Goal: Book appointment/travel/reservation

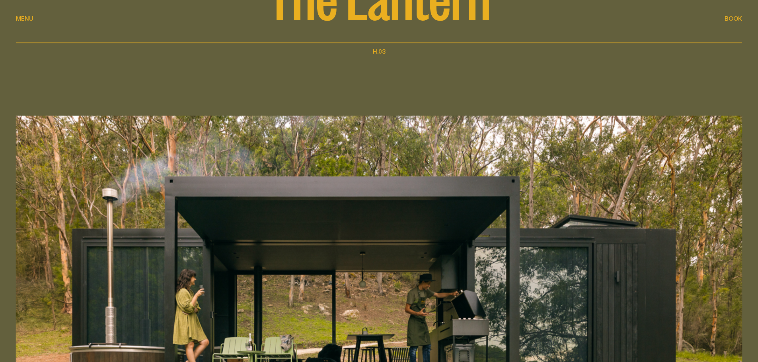
scroll to position [119, 0]
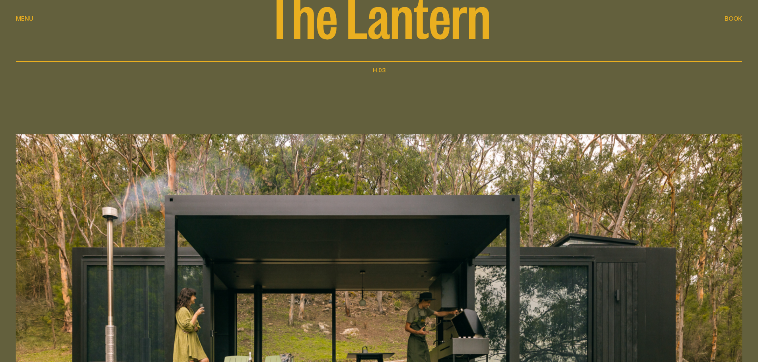
click at [732, 18] on span "Book" at bounding box center [733, 19] width 18 height 6
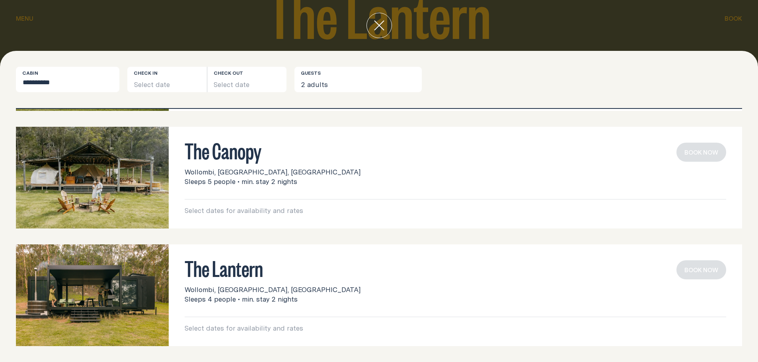
scroll to position [0, 0]
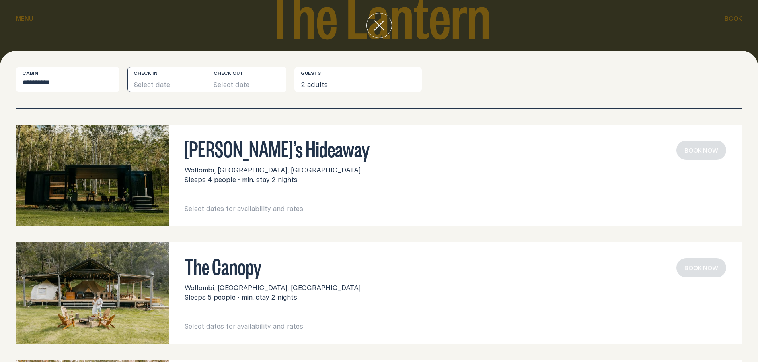
click at [154, 82] on button "Select date" at bounding box center [167, 79] width 80 height 25
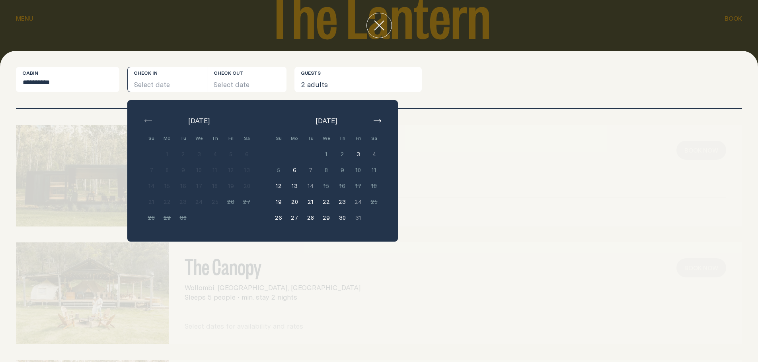
click at [375, 119] on button "button" at bounding box center [377, 121] width 10 height 10
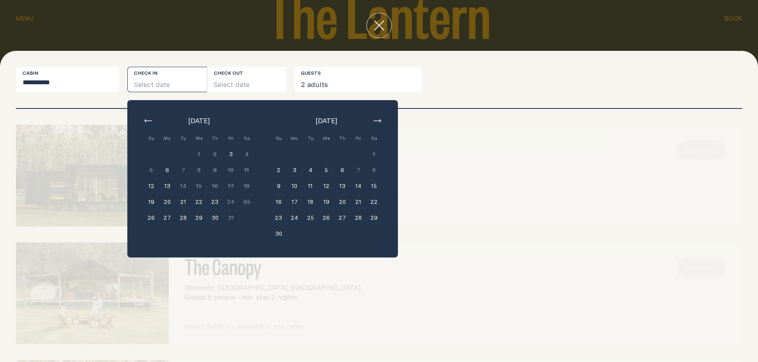
click at [278, 217] on button "23" at bounding box center [279, 218] width 16 height 16
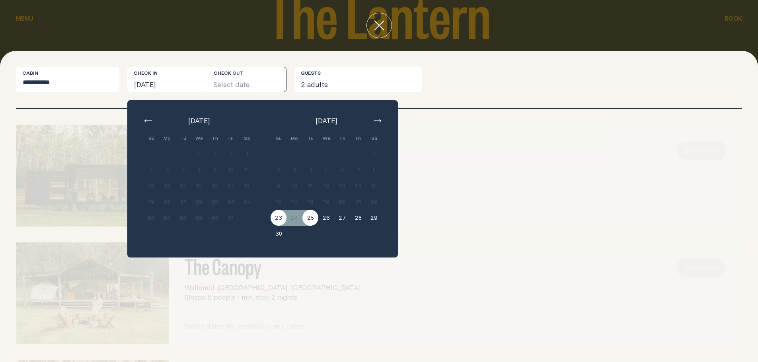
click at [308, 220] on button "25" at bounding box center [310, 218] width 16 height 16
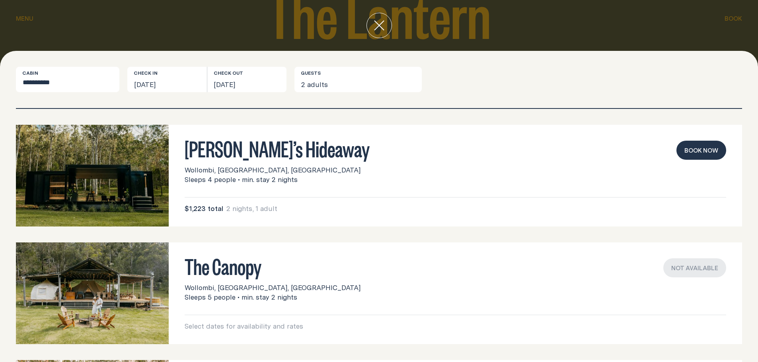
click at [379, 26] on icon "close" at bounding box center [379, 26] width 10 height 10
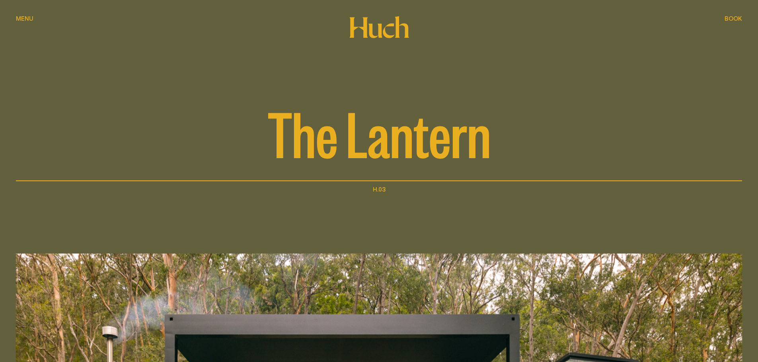
click at [726, 14] on div "The Lantern" at bounding box center [379, 90] width 726 height 181
click at [730, 20] on span "Book" at bounding box center [733, 19] width 18 height 6
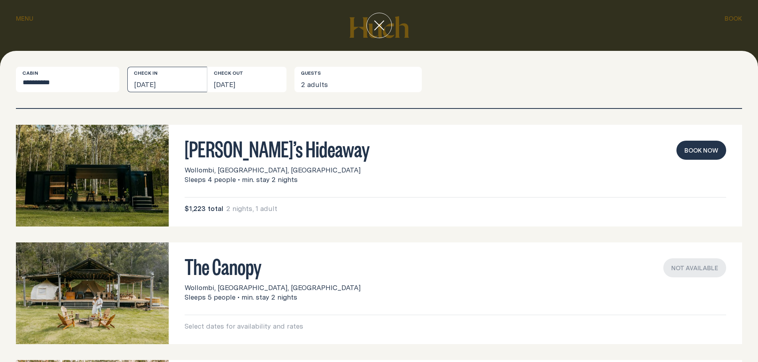
click at [171, 80] on button "[DATE]" at bounding box center [167, 79] width 80 height 25
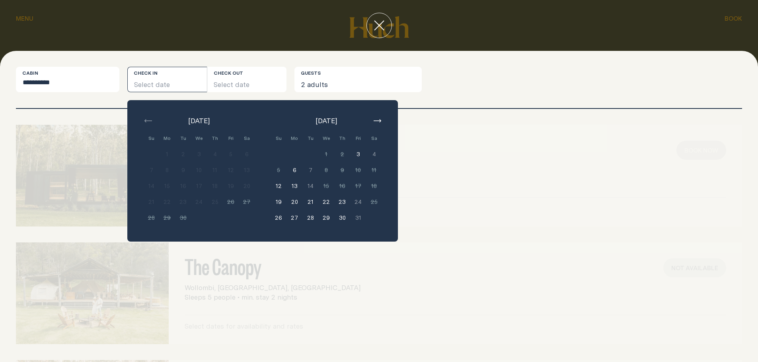
click at [293, 169] on button "6" at bounding box center [294, 170] width 16 height 16
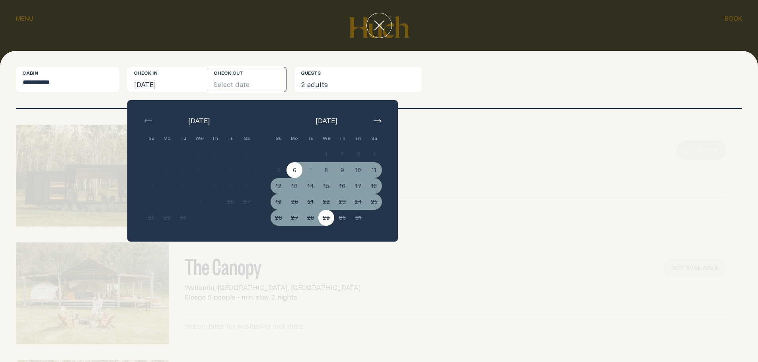
click at [321, 261] on div "The Canopy Wollombi, [GEOGRAPHIC_DATA], [GEOGRAPHIC_DATA] Sleeps 5 people • min…" at bounding box center [379, 294] width 726 height 102
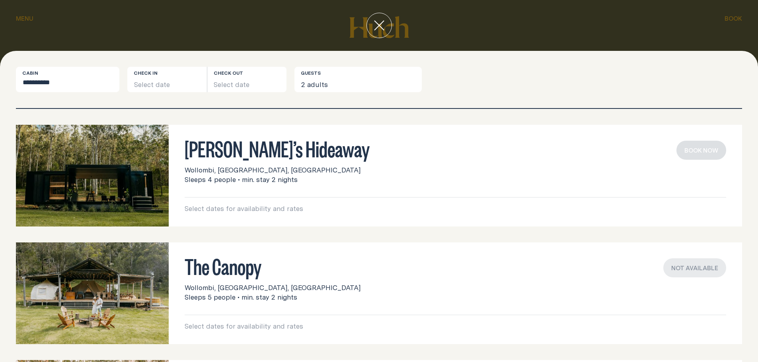
click at [378, 21] on icon "close" at bounding box center [379, 25] width 10 height 10
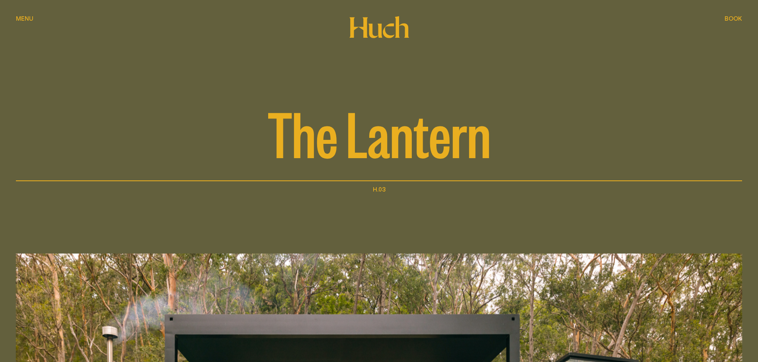
click at [23, 19] on span "Menu" at bounding box center [25, 19] width 18 height 6
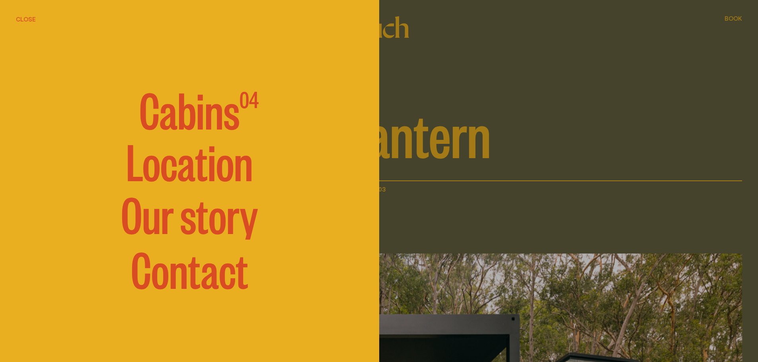
click at [186, 121] on span "Cabins" at bounding box center [189, 109] width 100 height 48
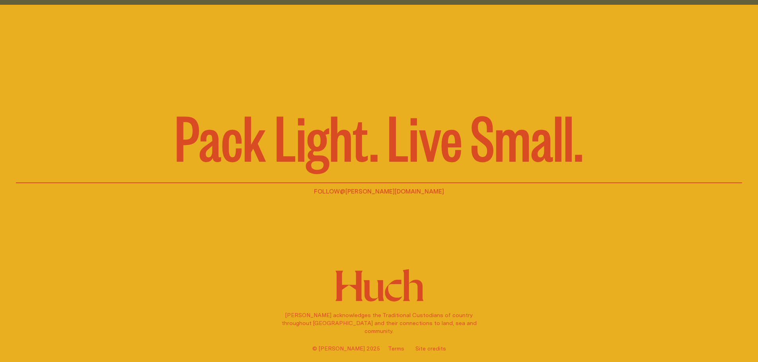
scroll to position [1975, 0]
